Goal: Contribute content: Add original content to the website for others to see

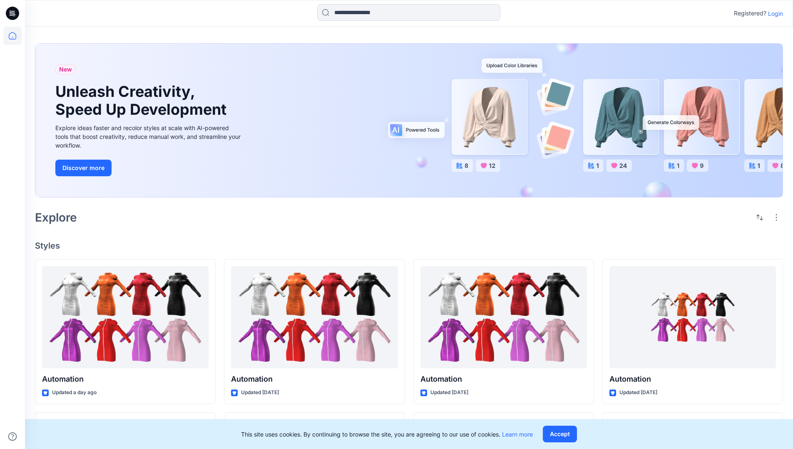
click at [773, 13] on p "Login" at bounding box center [775, 13] width 15 height 9
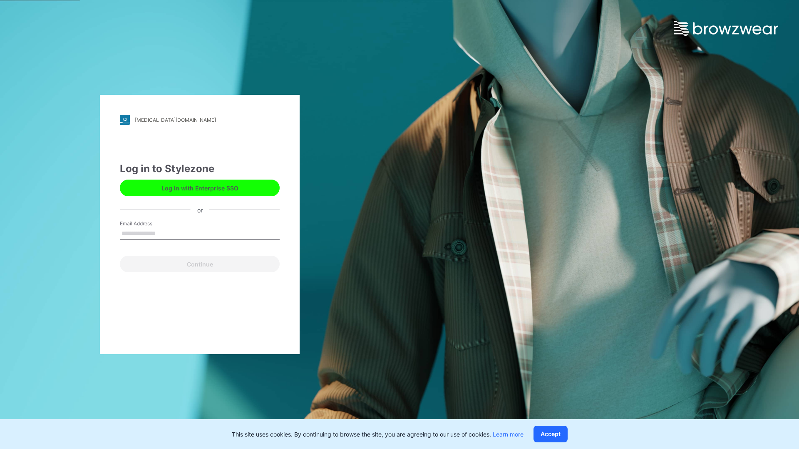
click at [164, 233] on input "Email Address" at bounding box center [200, 234] width 160 height 12
type input "**********"
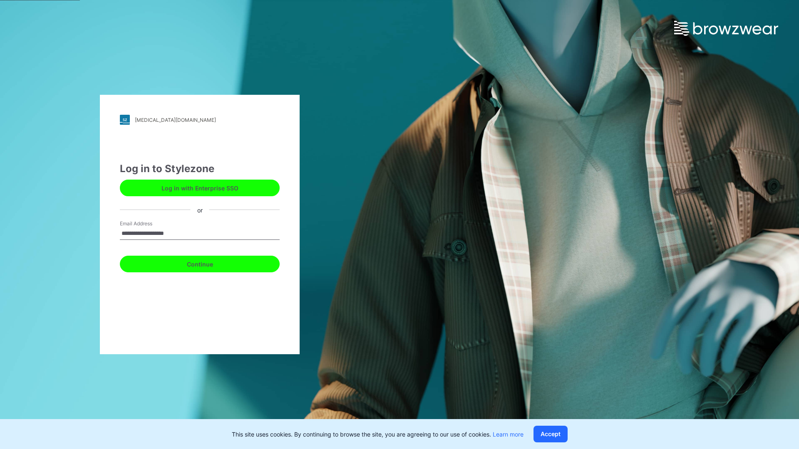
click at [209, 263] on button "Continue" at bounding box center [200, 264] width 160 height 17
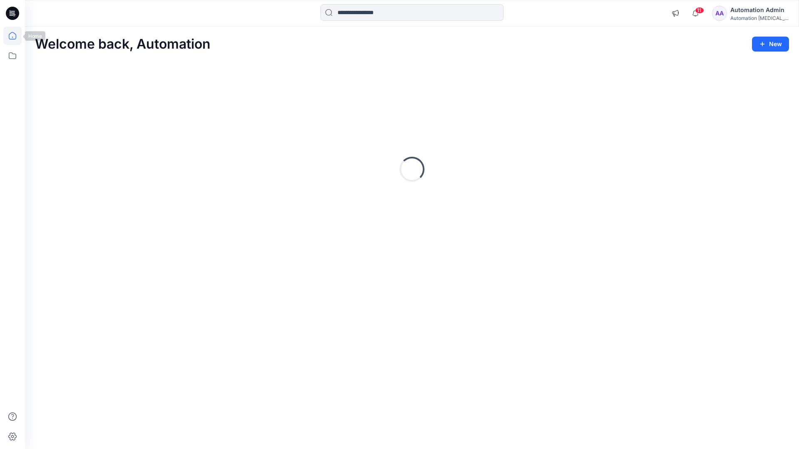
click at [16, 36] on icon at bounding box center [12, 35] width 7 height 7
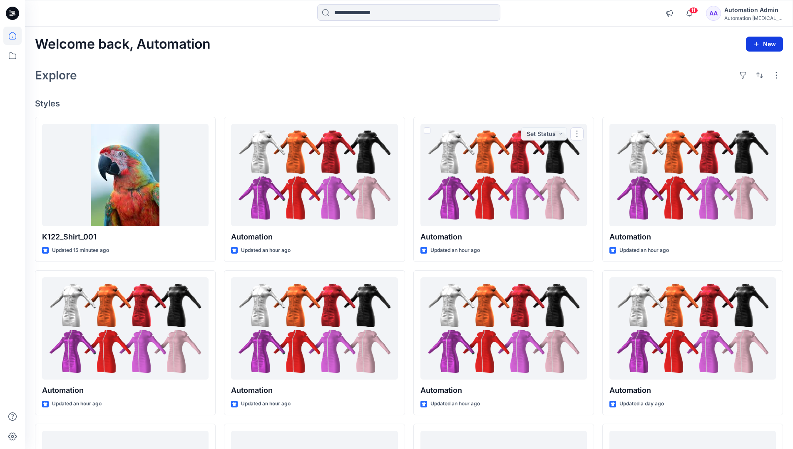
click at [768, 42] on button "New" at bounding box center [764, 44] width 37 height 15
click at [732, 62] on p "New Style" at bounding box center [738, 65] width 28 height 10
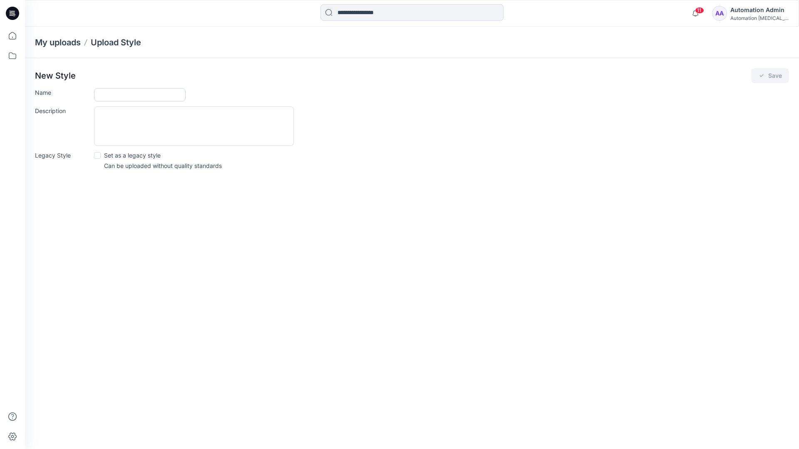
click at [117, 97] on input "Name" at bounding box center [140, 94] width 92 height 13
type input "**********"
click at [97, 155] on span at bounding box center [97, 155] width 7 height 7
click at [769, 76] on button "Save" at bounding box center [770, 75] width 38 height 15
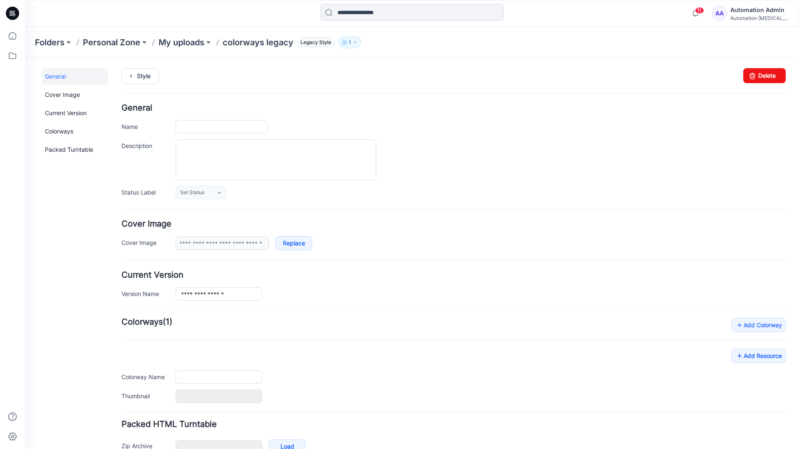
type input "**********"
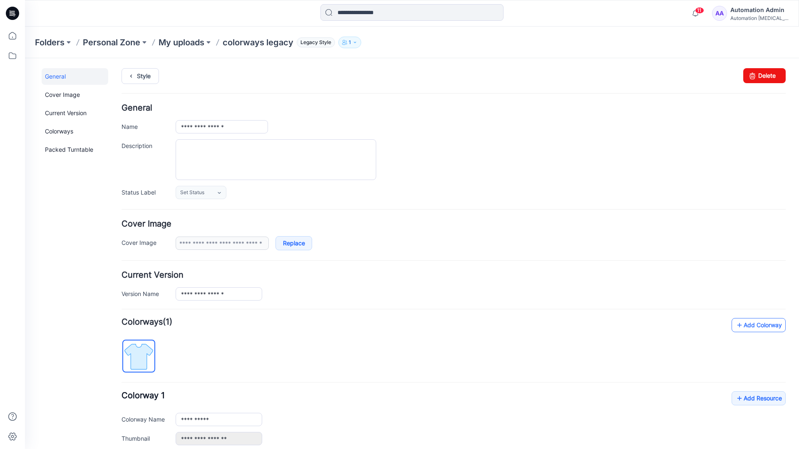
click at [747, 328] on link "Add Colorway" at bounding box center [759, 325] width 54 height 14
click at [746, 326] on link "Add Colorway" at bounding box center [759, 325] width 54 height 14
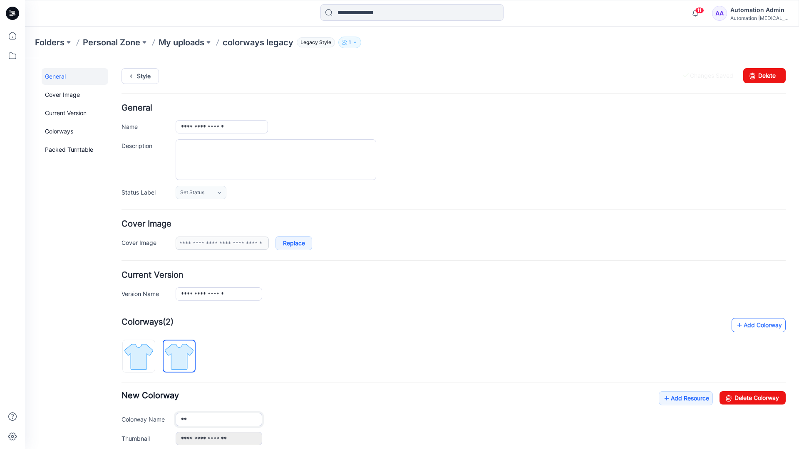
type input "*"
click at [186, 356] on img at bounding box center [179, 356] width 31 height 31
click at [207, 421] on input "**********" at bounding box center [219, 419] width 87 height 13
click at [219, 419] on input "**********" at bounding box center [219, 419] width 87 height 13
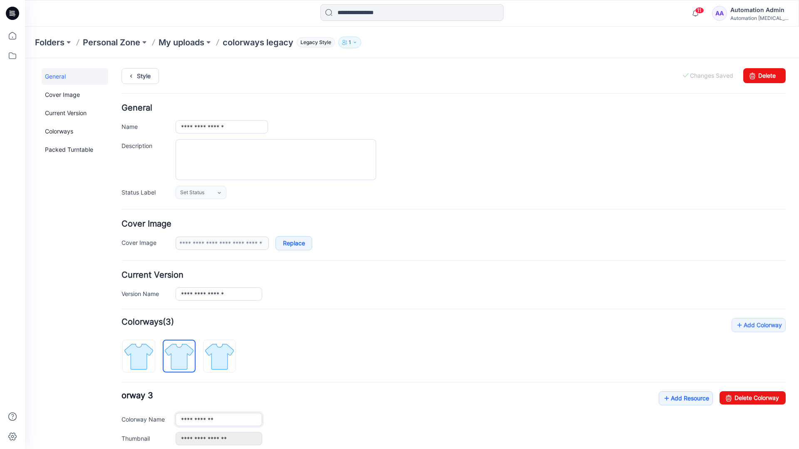
click at [219, 419] on input "**********" at bounding box center [219, 419] width 87 height 13
type input "*"
click at [147, 351] on img at bounding box center [138, 356] width 31 height 31
click at [681, 400] on link "Add Resource" at bounding box center [686, 399] width 54 height 14
type input "**********"
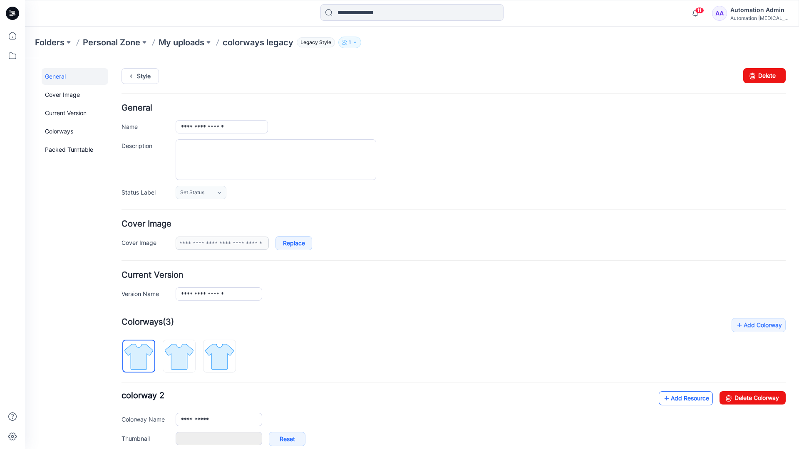
type input "**********"
click at [167, 439] on link at bounding box center [167, 439] width 7 height 7
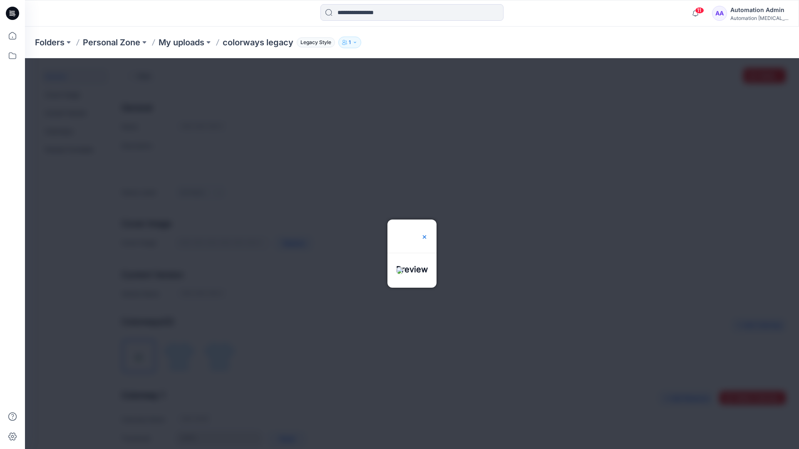
click at [428, 234] on img at bounding box center [424, 237] width 7 height 7
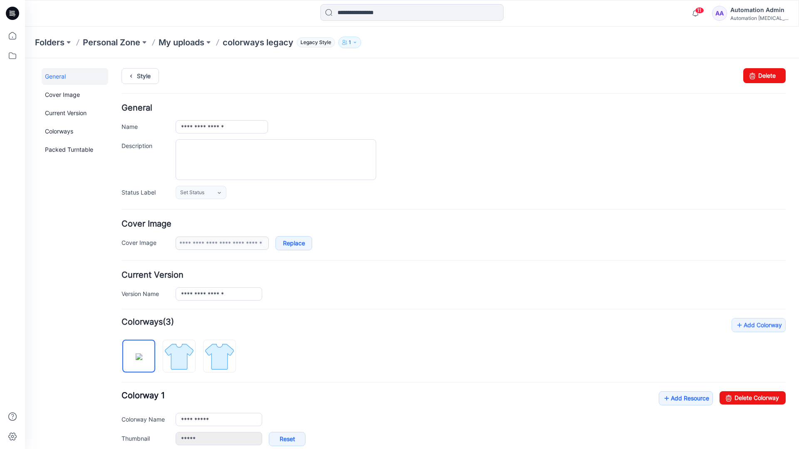
scroll to position [142, 0]
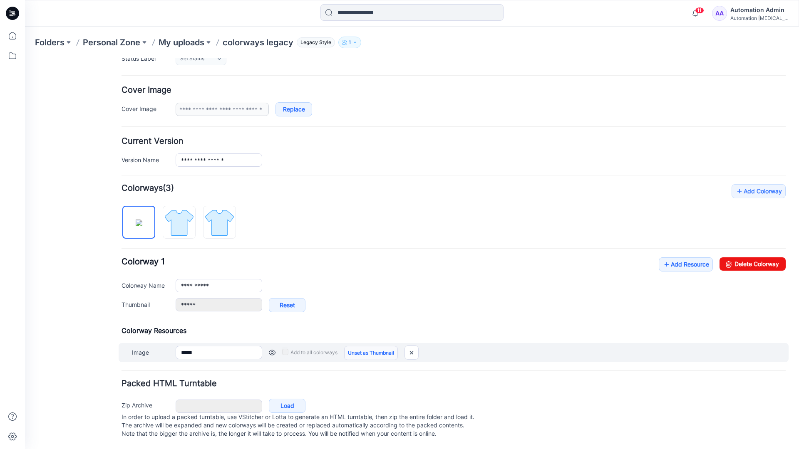
click at [368, 346] on link "Unset as Thumbnail" at bounding box center [371, 353] width 54 height 14
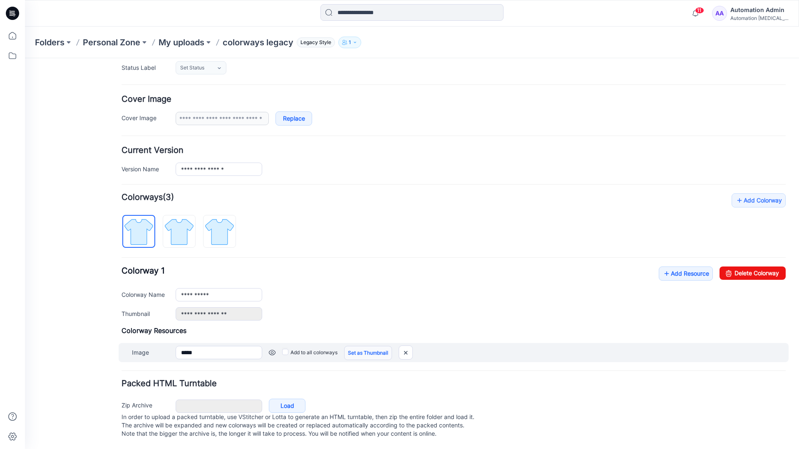
click at [355, 346] on link "Set as Thumbnail" at bounding box center [368, 353] width 48 height 14
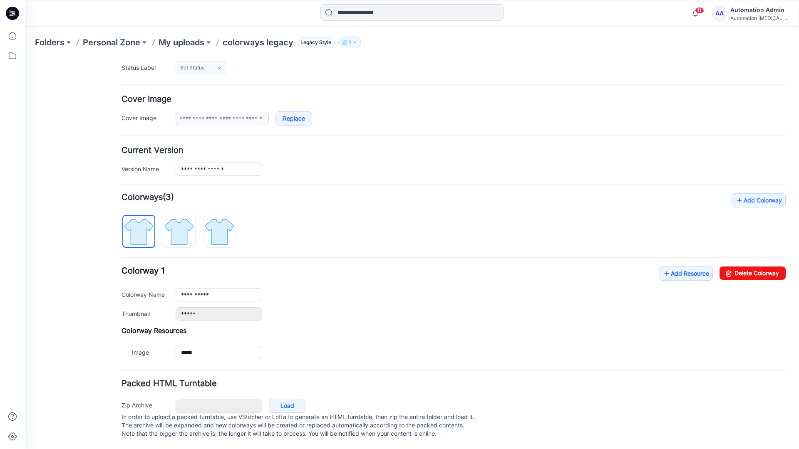
click at [25, 58] on link "Reset" at bounding box center [25, 58] width 0 height 0
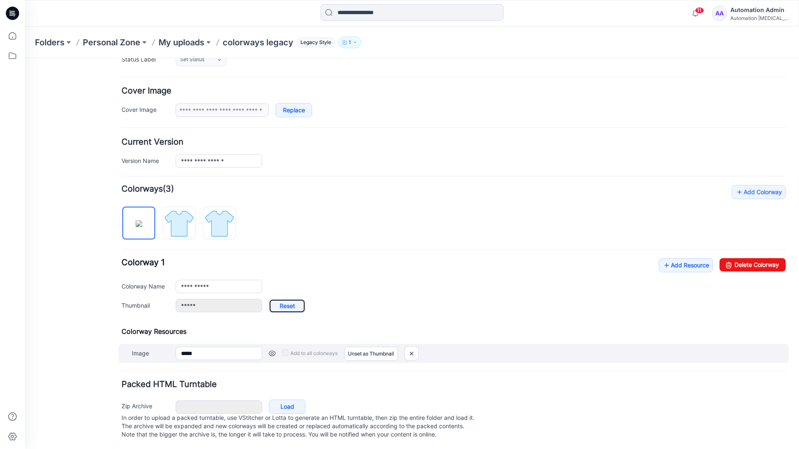
type input "**********"
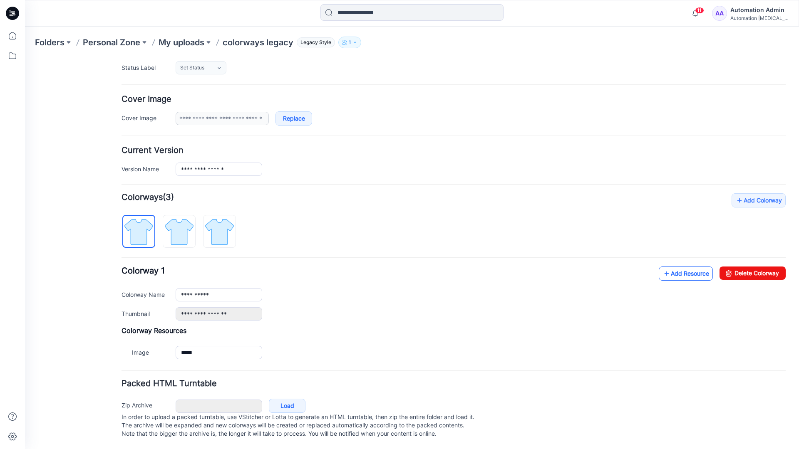
click at [680, 267] on link "Add Resource" at bounding box center [686, 274] width 54 height 14
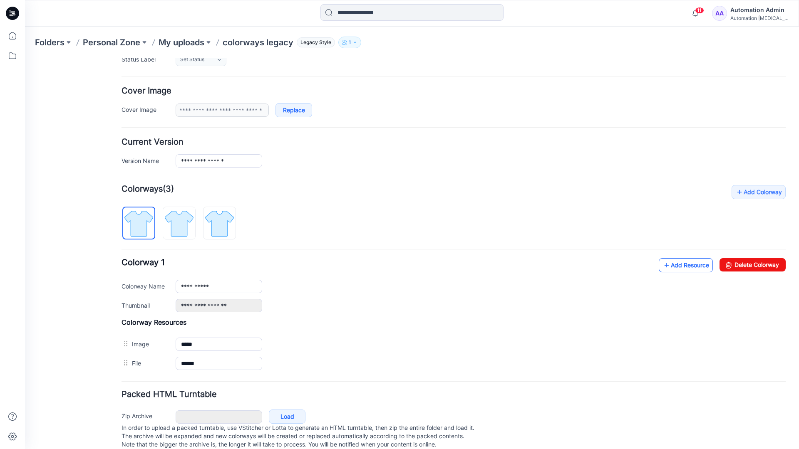
click at [685, 265] on link "Add Resource" at bounding box center [686, 265] width 54 height 14
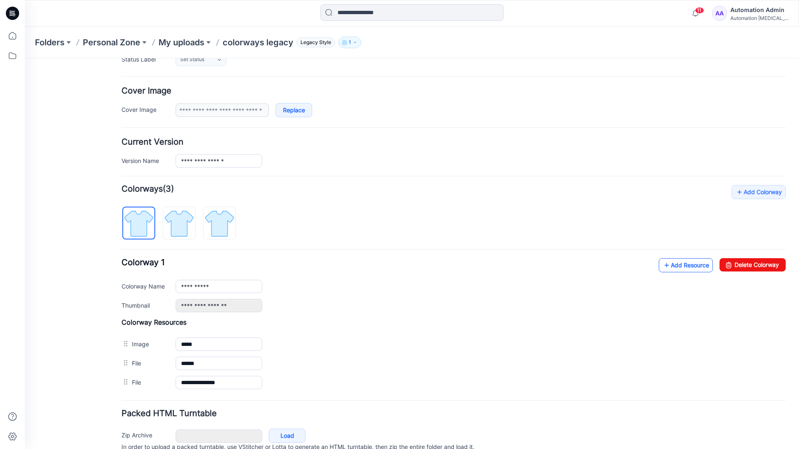
click at [673, 265] on link "Add Resource" at bounding box center [686, 265] width 54 height 14
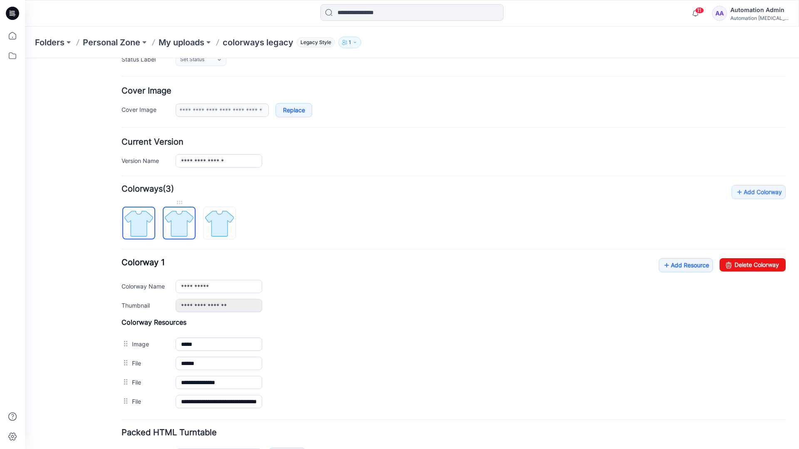
click at [187, 231] on img at bounding box center [179, 223] width 31 height 31
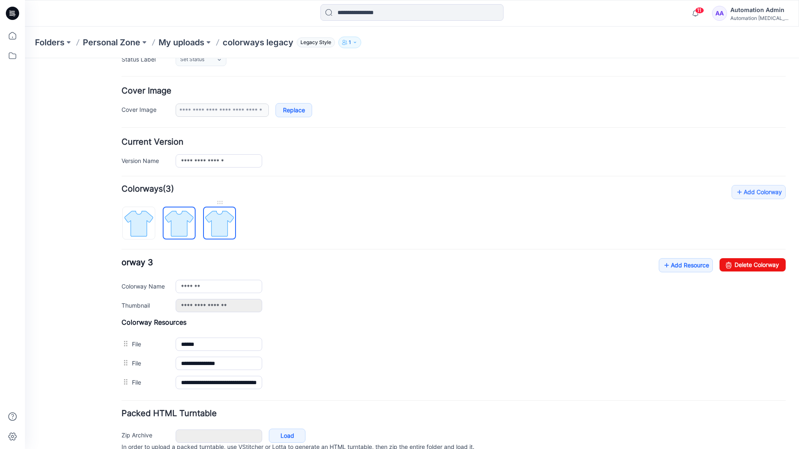
click at [229, 233] on img at bounding box center [219, 223] width 31 height 31
click at [188, 231] on img at bounding box center [179, 223] width 31 height 31
click at [150, 233] on img at bounding box center [138, 223] width 31 height 31
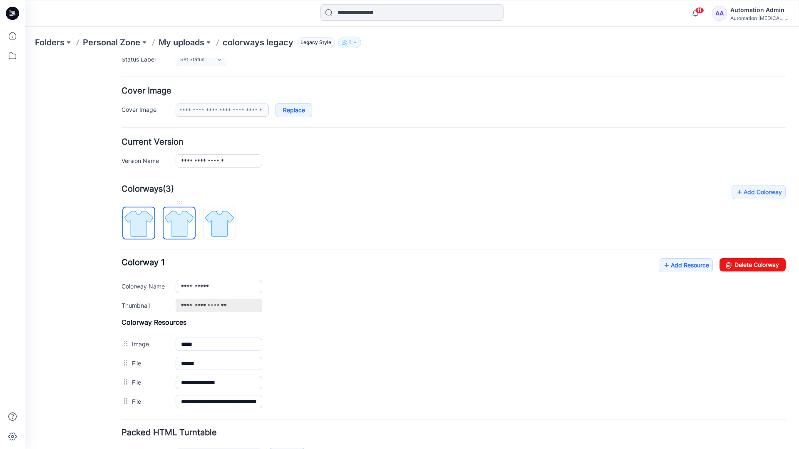
click at [176, 223] on img at bounding box center [179, 223] width 31 height 31
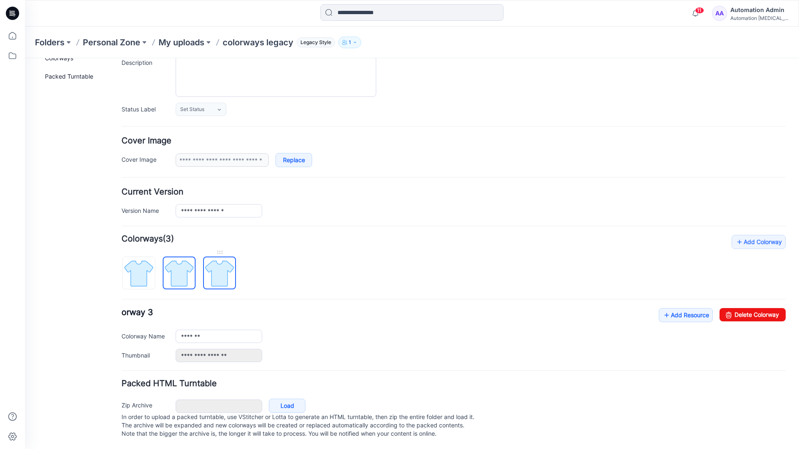
click at [219, 265] on img at bounding box center [219, 273] width 31 height 31
click at [176, 265] on img at bounding box center [179, 273] width 31 height 31
click at [216, 265] on img at bounding box center [219, 273] width 31 height 31
click at [179, 268] on img at bounding box center [179, 273] width 31 height 31
click at [144, 269] on img at bounding box center [138, 273] width 31 height 31
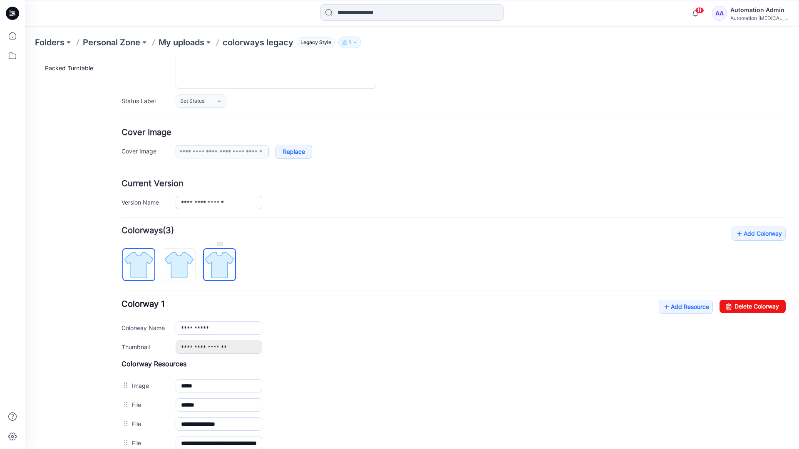
click at [218, 265] on img at bounding box center [219, 265] width 31 height 31
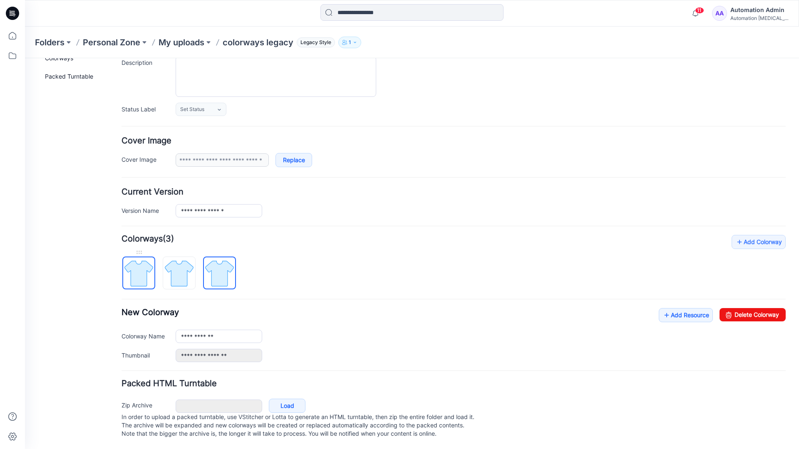
click at [147, 265] on img at bounding box center [138, 273] width 31 height 31
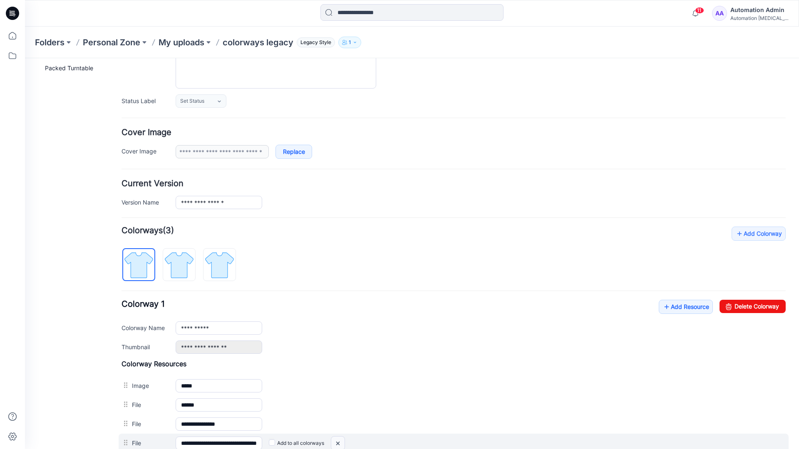
click at [25, 58] on img at bounding box center [25, 58] width 0 height 0
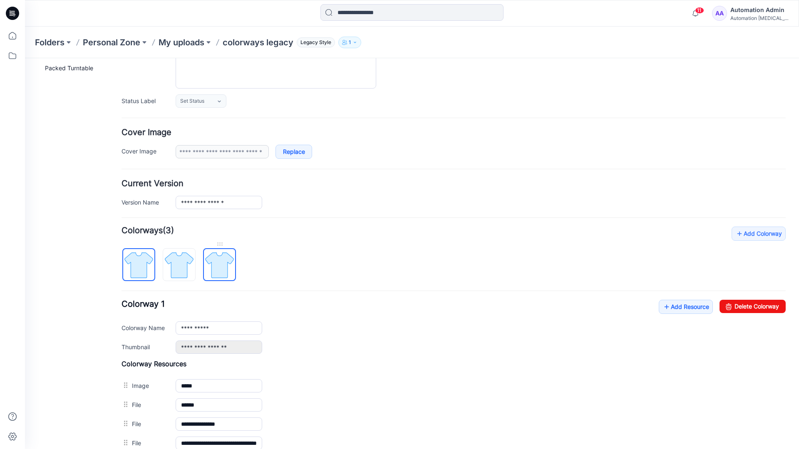
click at [218, 268] on img at bounding box center [219, 265] width 31 height 31
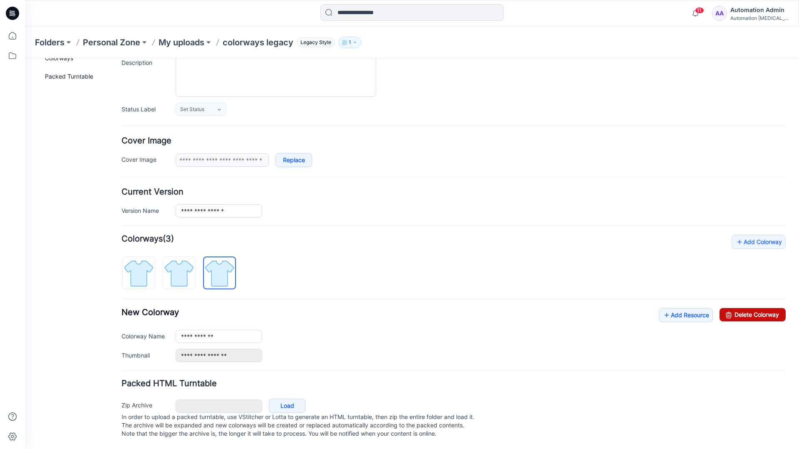
click at [734, 308] on link "Delete Colorway" at bounding box center [752, 314] width 66 height 13
click at [192, 261] on img at bounding box center [179, 273] width 31 height 31
click at [759, 308] on link "Delete Colorway" at bounding box center [752, 314] width 66 height 13
type input "**********"
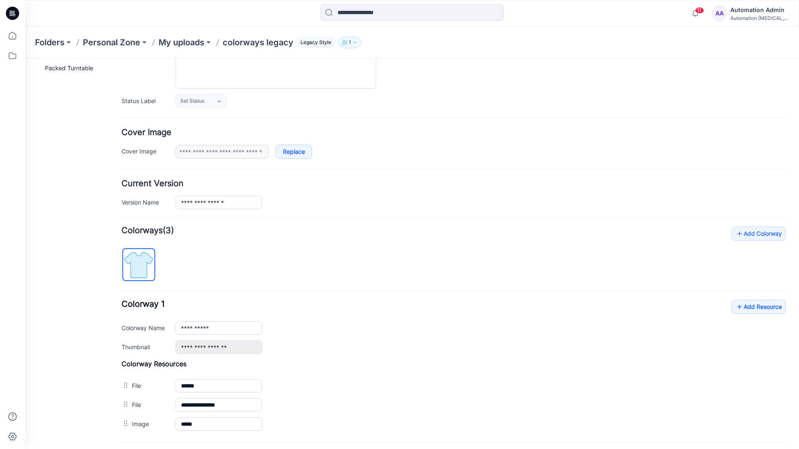
scroll to position [0, 0]
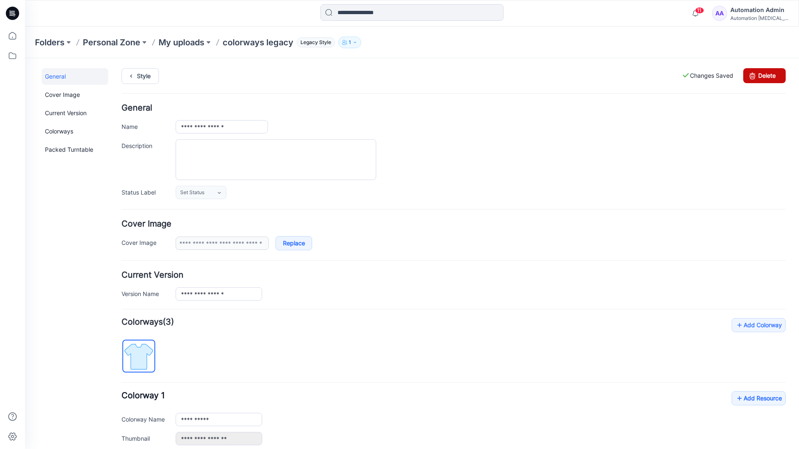
click at [764, 76] on link "Delete" at bounding box center [764, 75] width 42 height 15
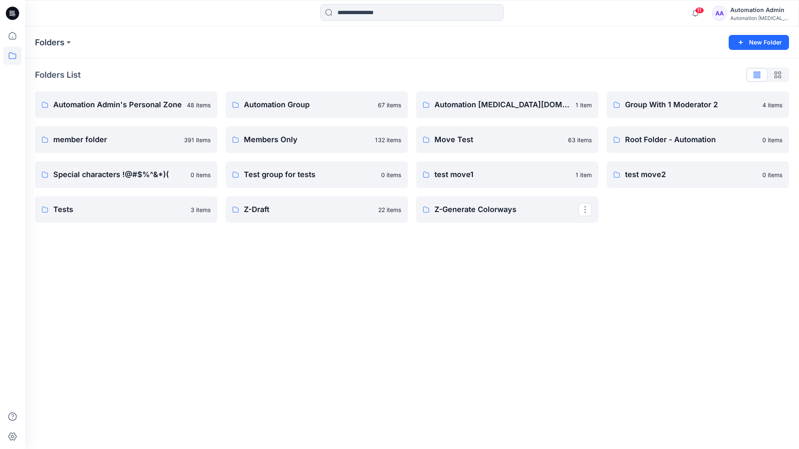
click at [748, 13] on div "Automation Admin" at bounding box center [759, 10] width 58 height 10
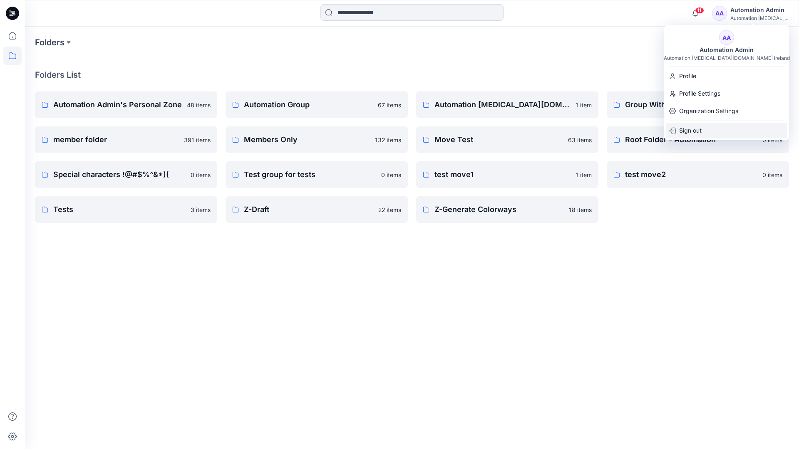
click at [693, 135] on p "Sign out" at bounding box center [690, 131] width 22 height 16
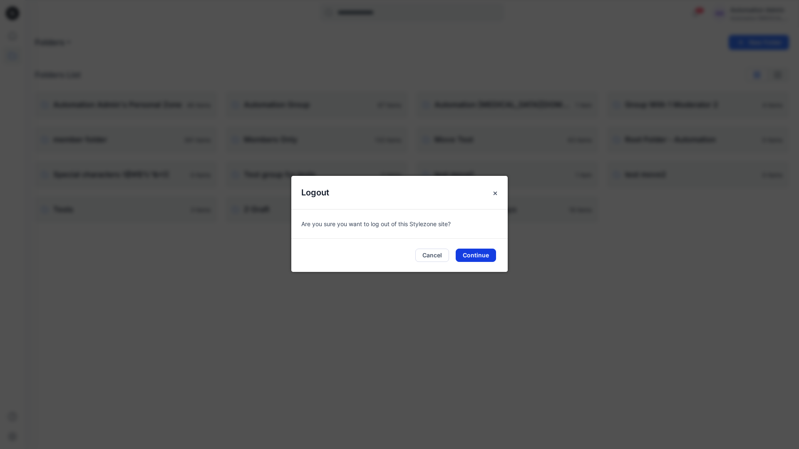
click at [484, 251] on button "Continue" at bounding box center [476, 255] width 40 height 13
